Goal: Use online tool/utility: Utilize a website feature to perform a specific function

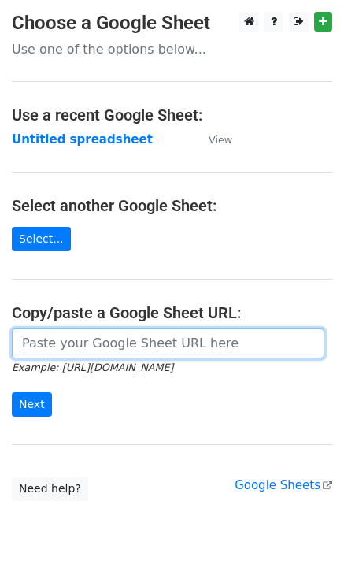
drag, startPoint x: 0, startPoint y: 0, endPoint x: 47, endPoint y: 356, distance: 359.2
click at [47, 351] on input "url" at bounding box center [168, 344] width 313 height 30
paste input "[URL][DOMAIN_NAME]"
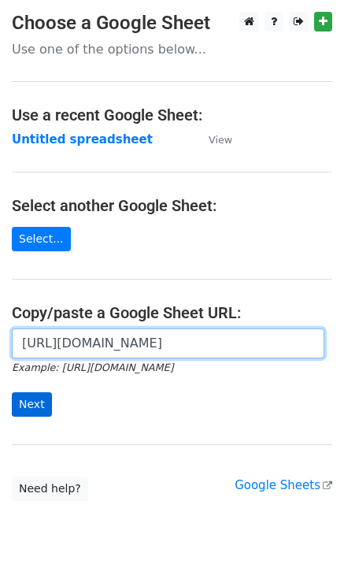
scroll to position [0, 358]
type input "[URL][DOMAIN_NAME]"
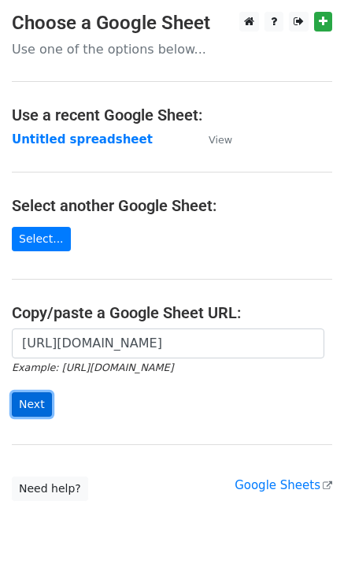
scroll to position [0, 0]
click at [26, 407] on input "Next" at bounding box center [32, 404] width 40 height 24
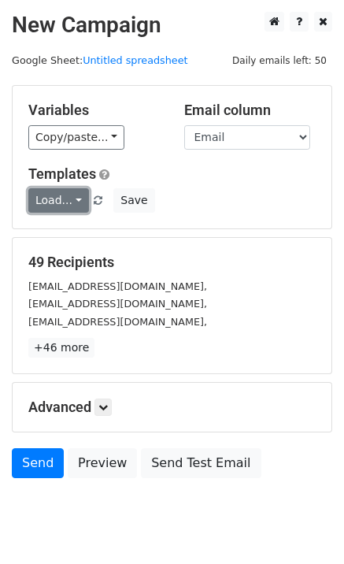
click at [72, 200] on link "Load..." at bounding box center [58, 200] width 61 height 24
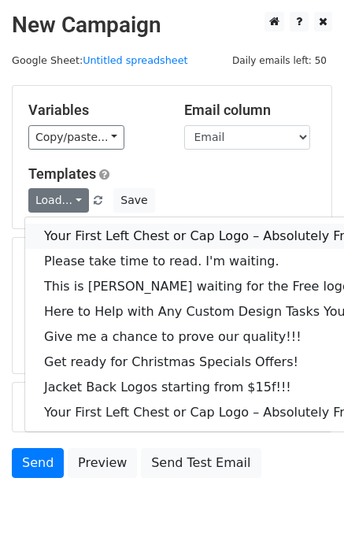
click at [86, 239] on link "Your First Left Chest or Cap Logo – Absolutely Free" at bounding box center [213, 236] width 376 height 25
